Goal: Information Seeking & Learning: Learn about a topic

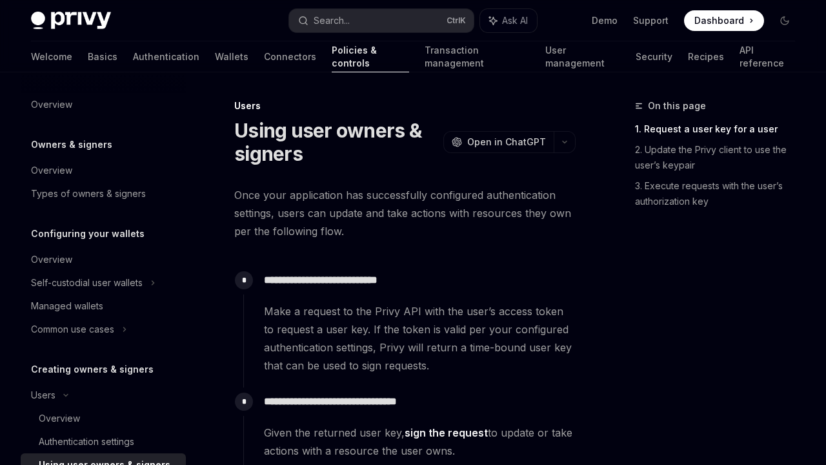
scroll to position [196, 0]
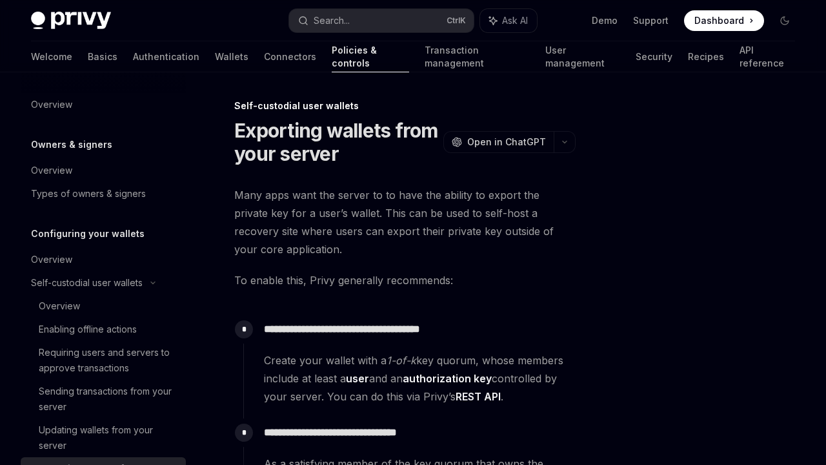
scroll to position [208, 0]
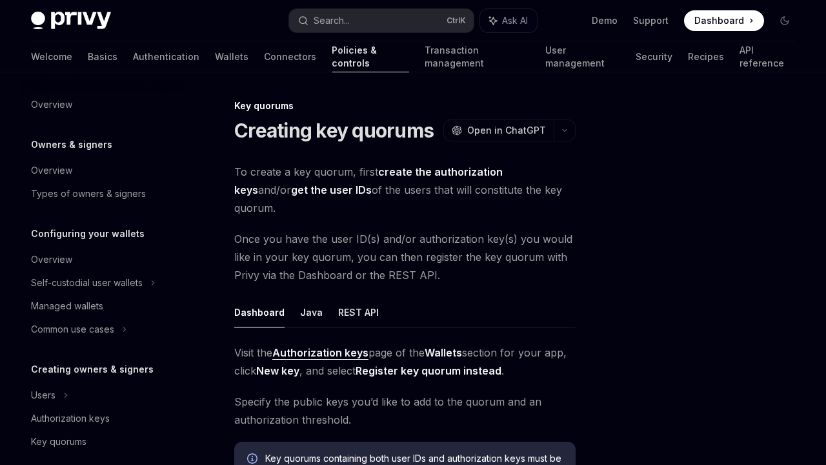
scroll to position [421, 0]
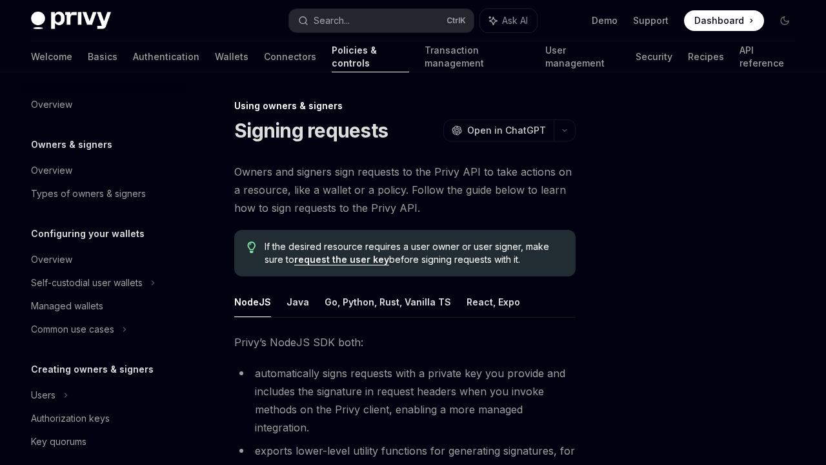
scroll to position [308, 0]
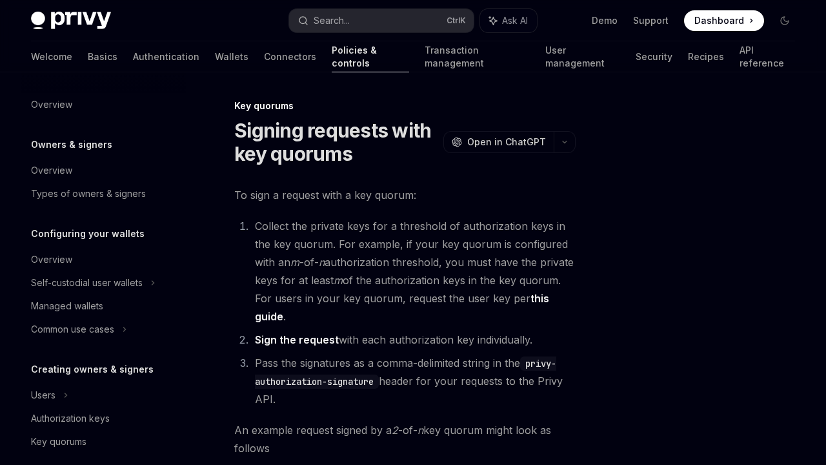
type textarea "*"
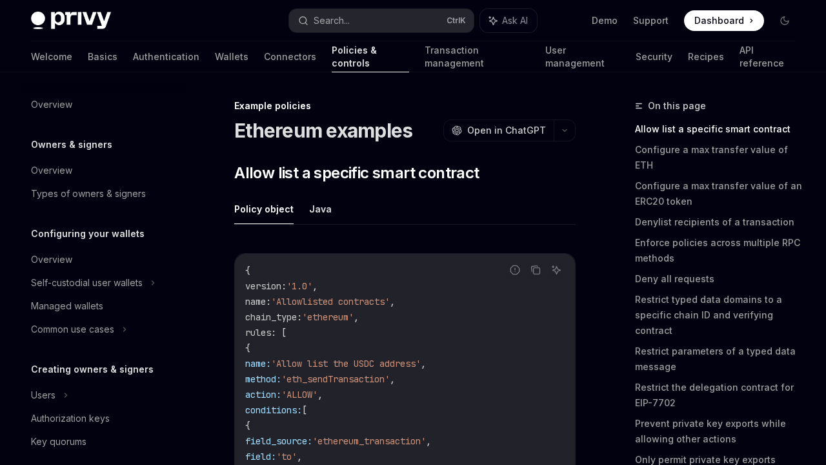
scroll to position [490, 0]
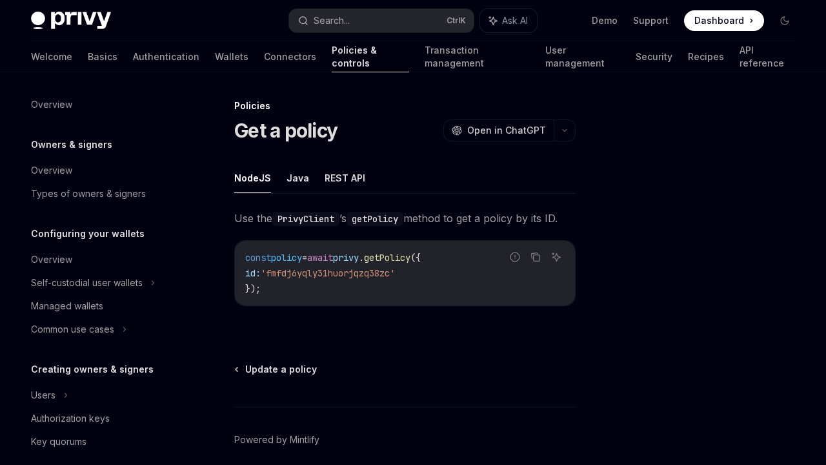
scroll to position [444, 0]
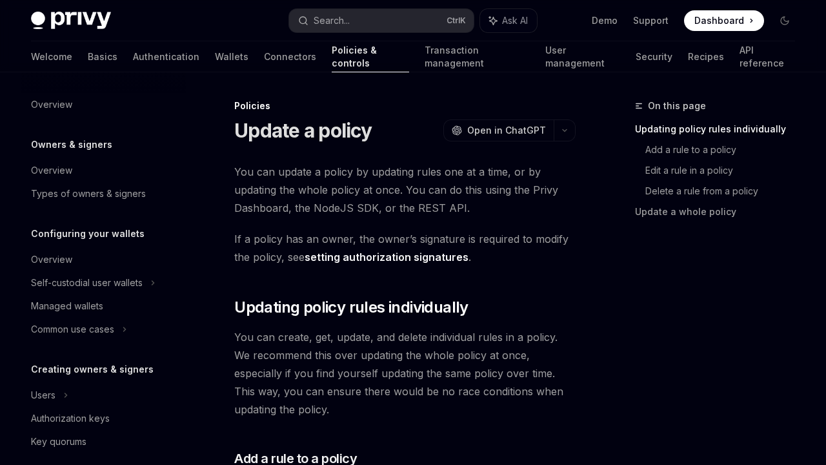
scroll to position [444, 0]
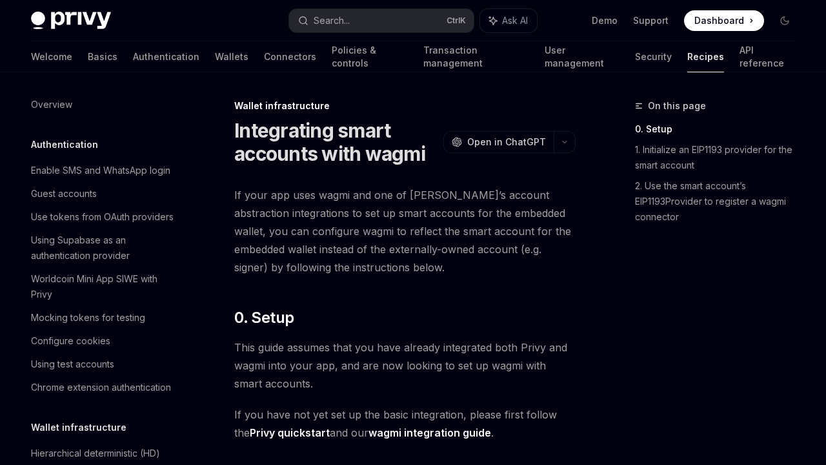
scroll to position [440, 0]
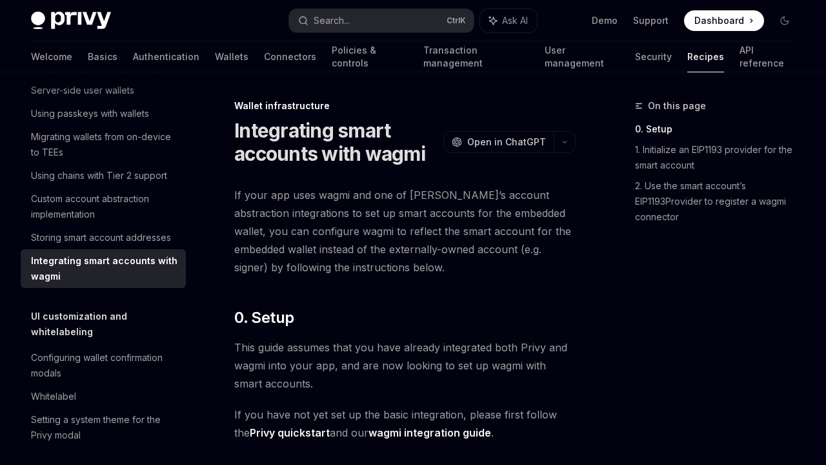
type textarea "*"
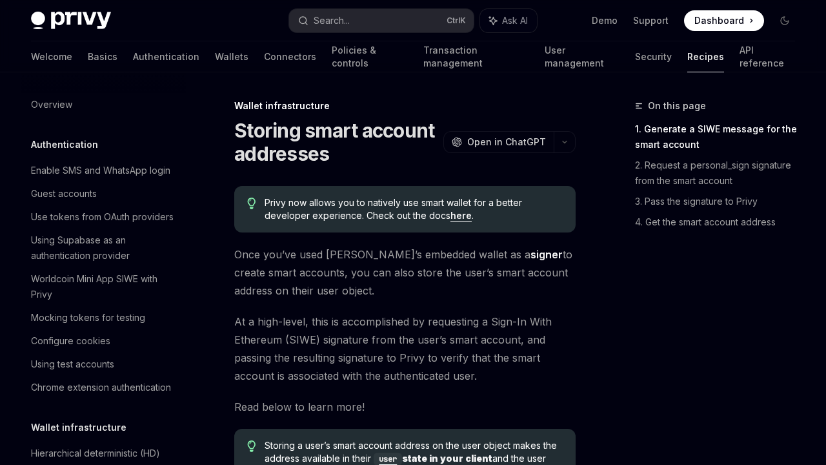
scroll to position [417, 0]
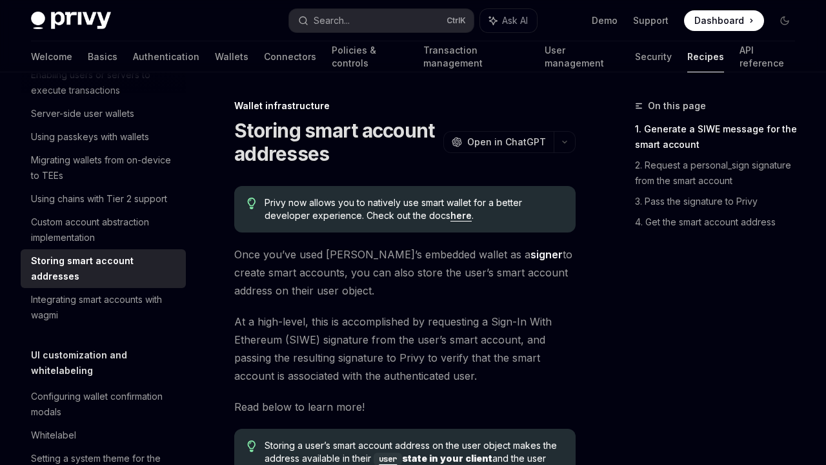
type textarea "*"
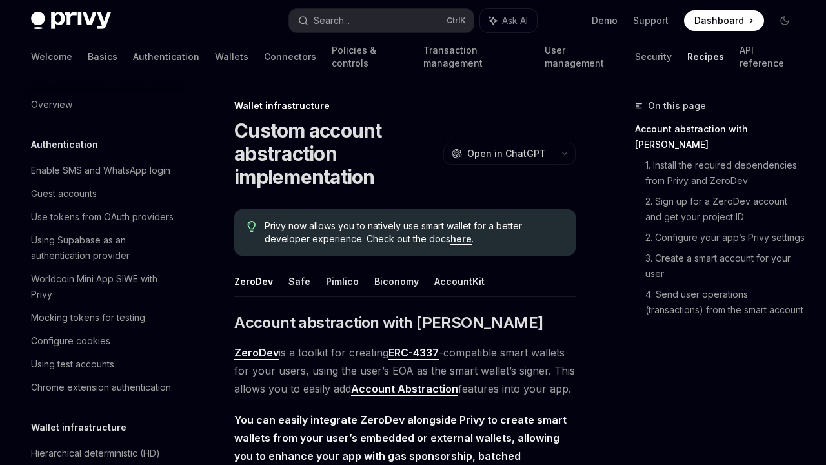
scroll to position [378, 0]
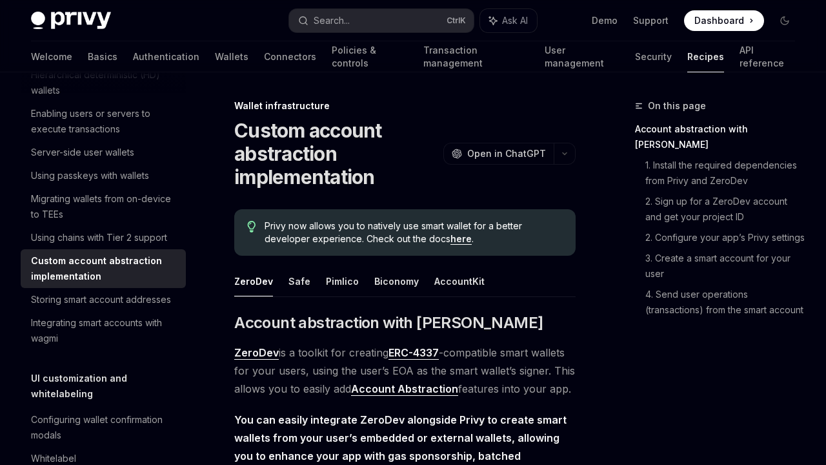
type textarea "*"
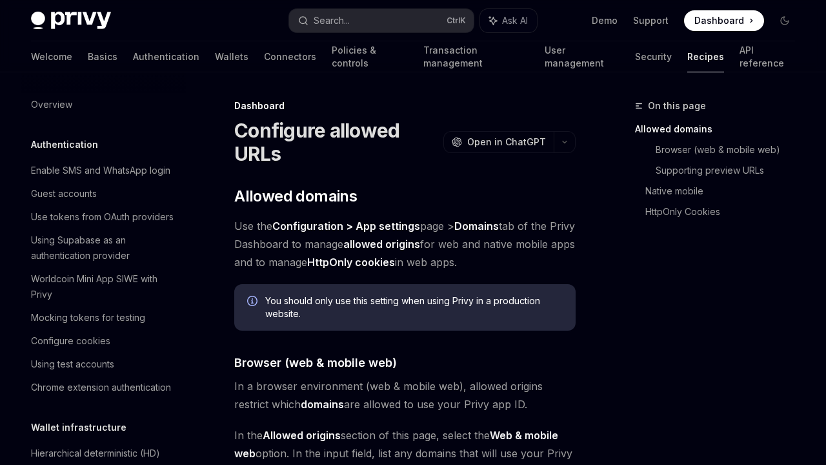
scroll to position [696, 0]
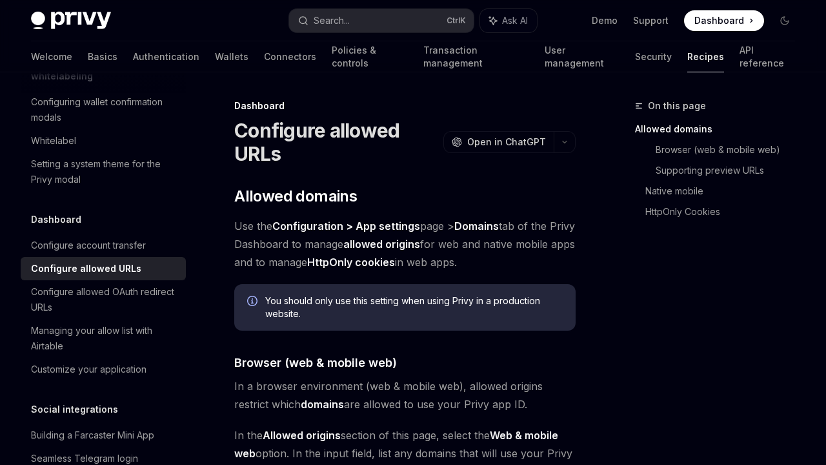
type textarea "*"
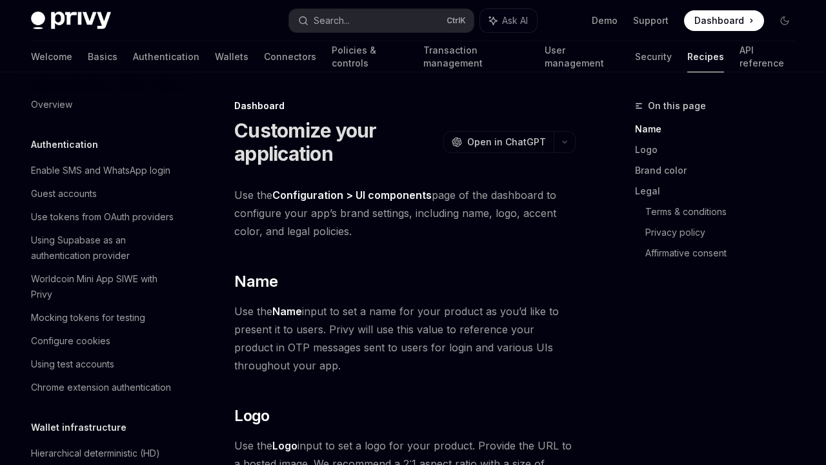
scroll to position [796, 0]
